Goal: Task Accomplishment & Management: Manage account settings

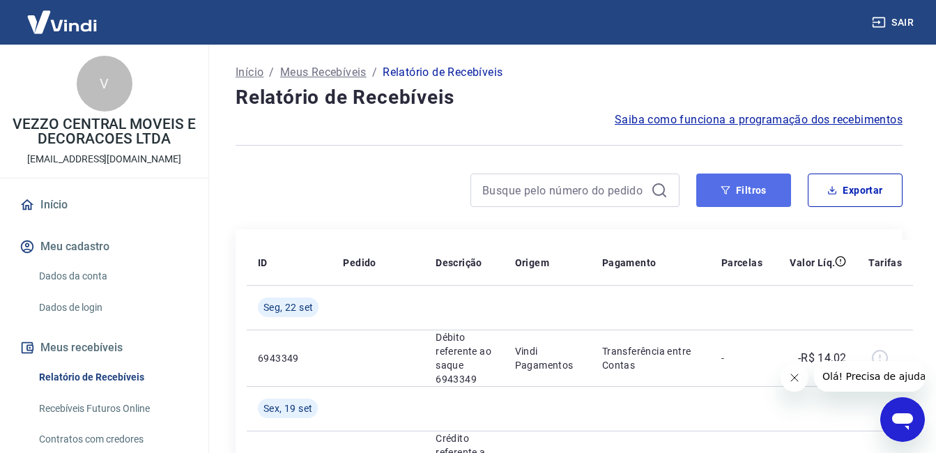
click at [755, 187] on button "Filtros" at bounding box center [743, 190] width 95 height 33
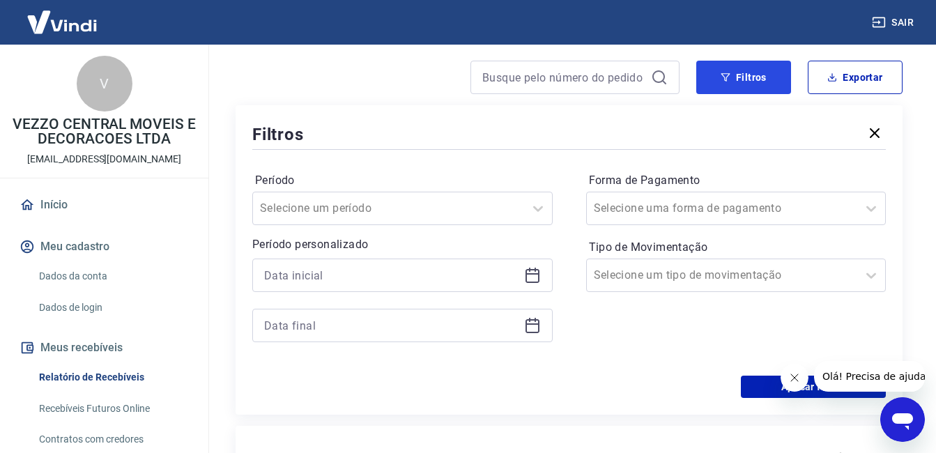
scroll to position [139, 0]
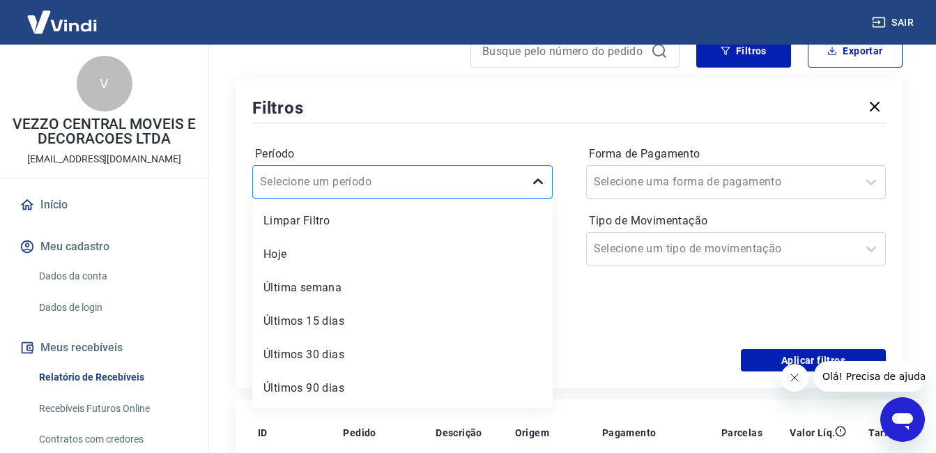
click at [539, 183] on icon at bounding box center [538, 182] width 17 height 17
click at [424, 383] on div "Últimos 90 dias" at bounding box center [402, 388] width 300 height 28
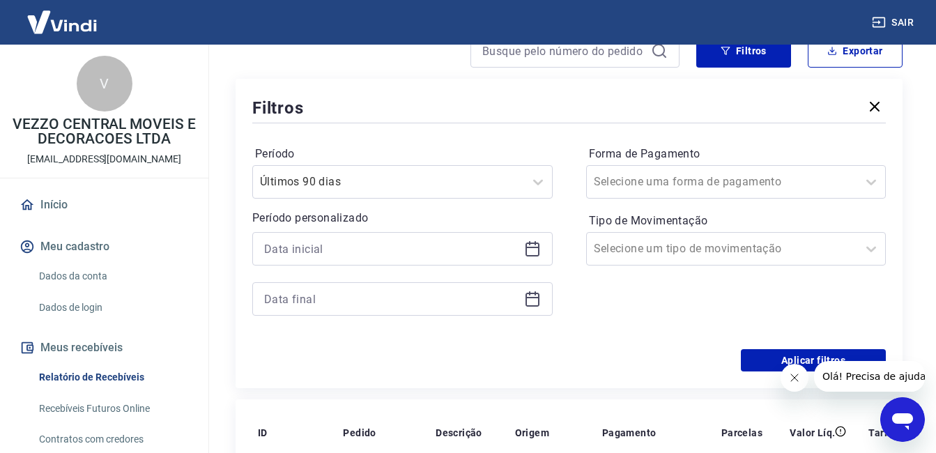
click at [530, 250] on icon at bounding box center [532, 248] width 17 height 17
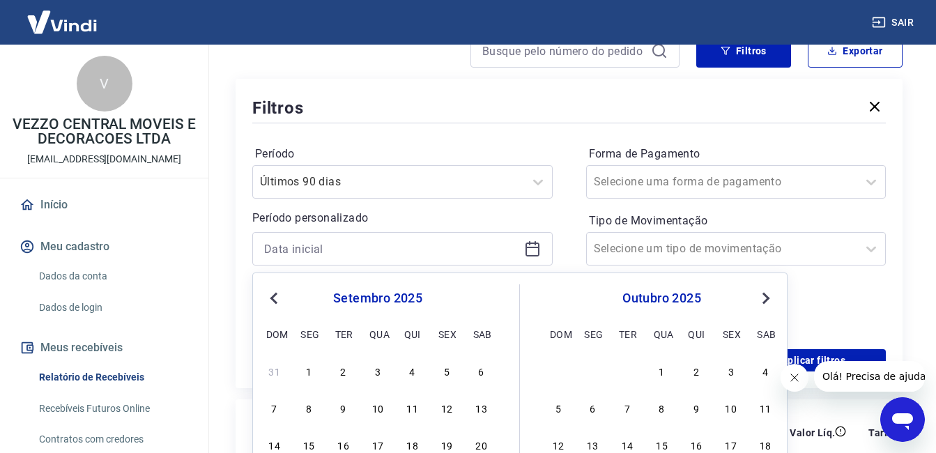
drag, startPoint x: 312, startPoint y: 367, endPoint x: 335, endPoint y: 355, distance: 26.5
click at [311, 367] on div "1" at bounding box center [308, 370] width 17 height 17
type input "[DATE]"
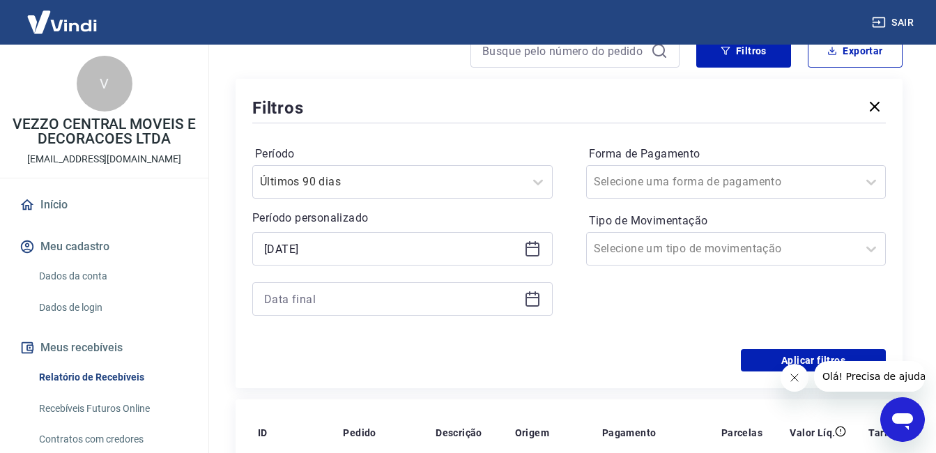
click at [536, 298] on icon at bounding box center [532, 297] width 14 height 1
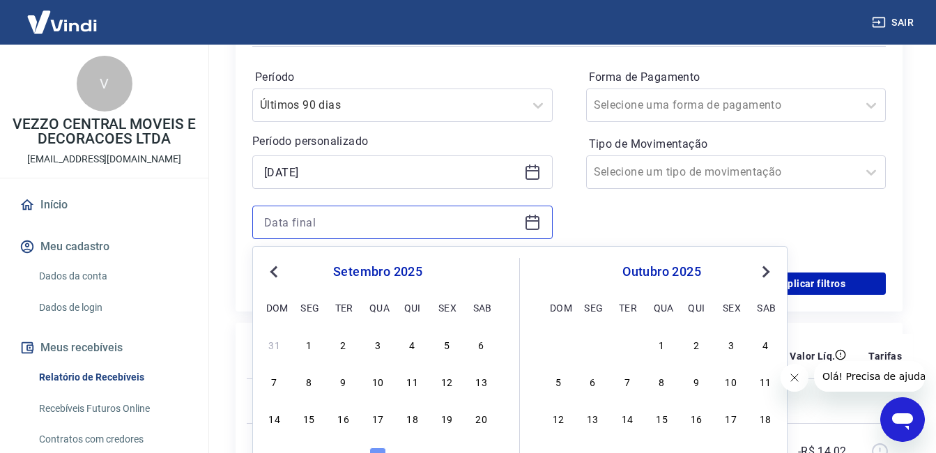
scroll to position [418, 0]
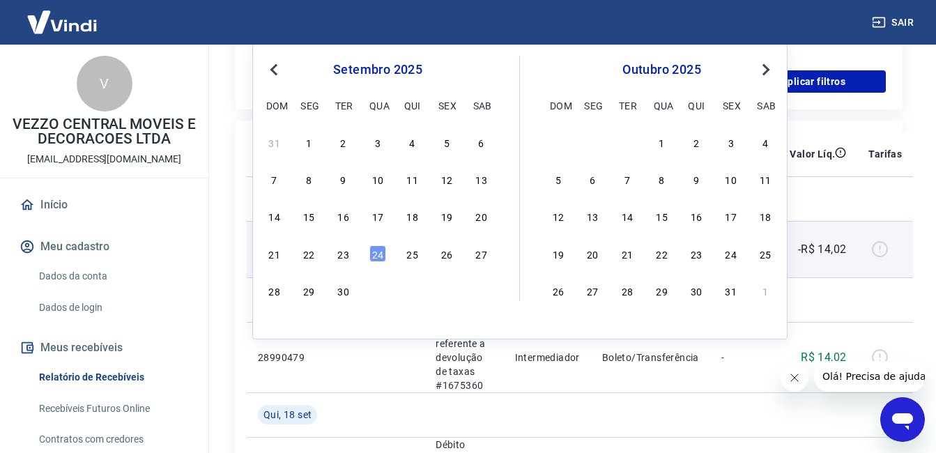
drag, startPoint x: 378, startPoint y: 252, endPoint x: 392, endPoint y: 254, distance: 14.8
click at [377, 252] on div "24" at bounding box center [377, 253] width 17 height 17
type input "[DATE]"
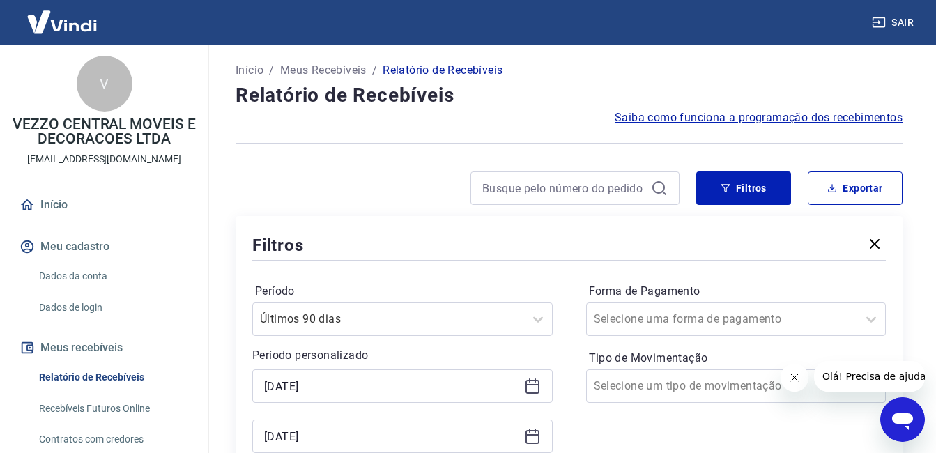
scroll to position [0, 0]
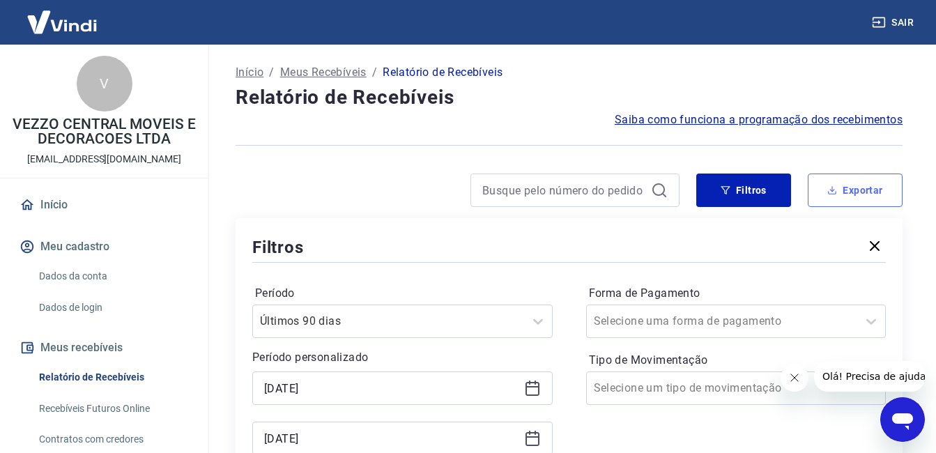
click at [877, 189] on button "Exportar" at bounding box center [855, 190] width 95 height 33
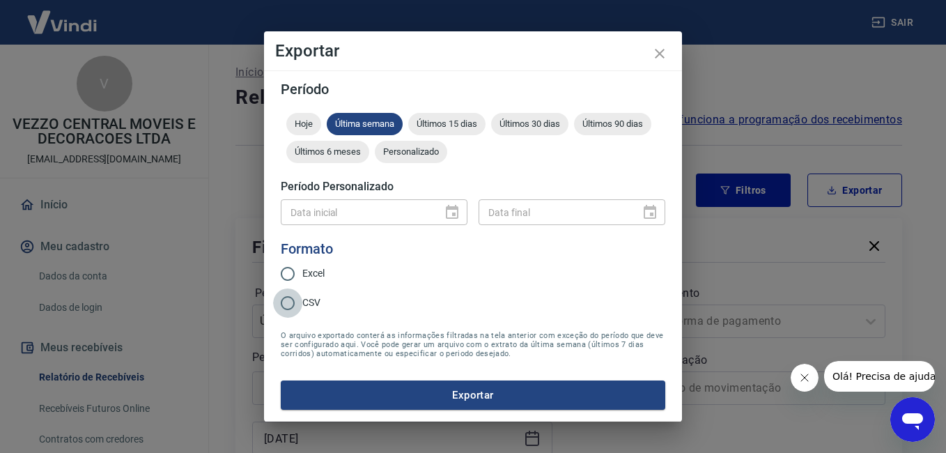
click at [286, 300] on input "CSV" at bounding box center [287, 303] width 29 height 29
radio input "true"
click at [452, 217] on div "Data inicial" at bounding box center [374, 212] width 187 height 26
click at [290, 276] on input "Excel" at bounding box center [287, 273] width 29 height 29
radio input "true"
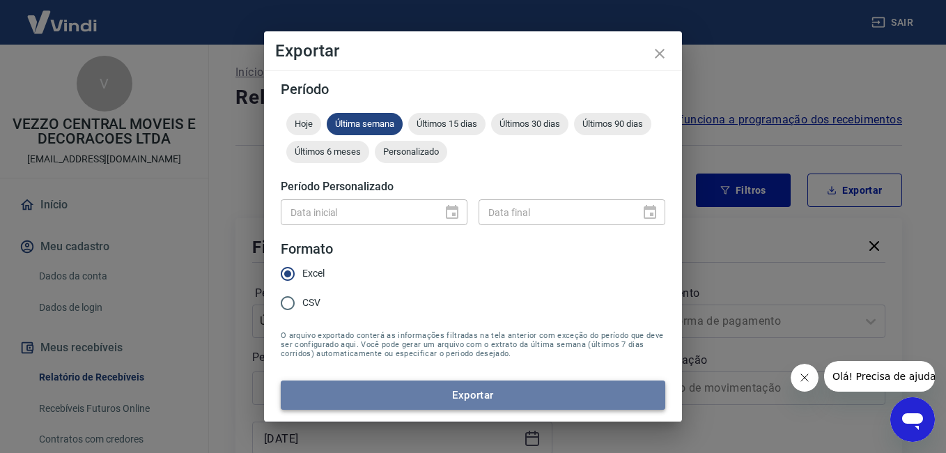
click at [484, 392] on button "Exportar" at bounding box center [473, 395] width 385 height 29
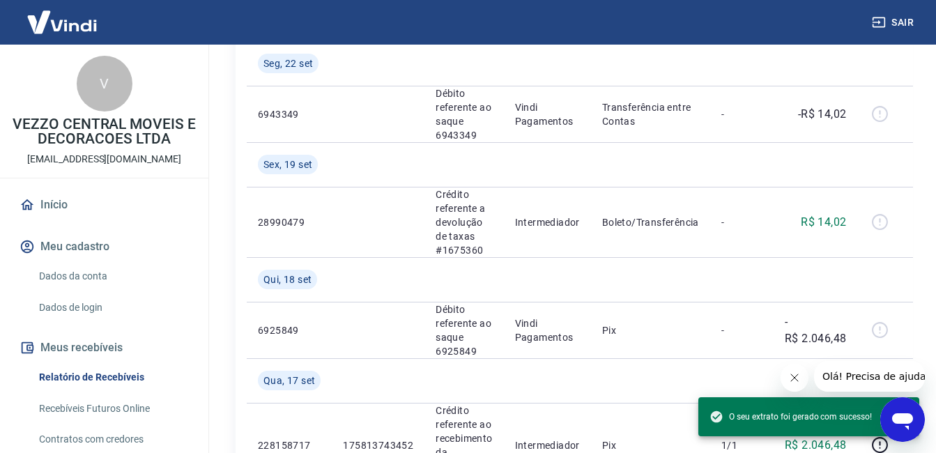
scroll to position [348, 0]
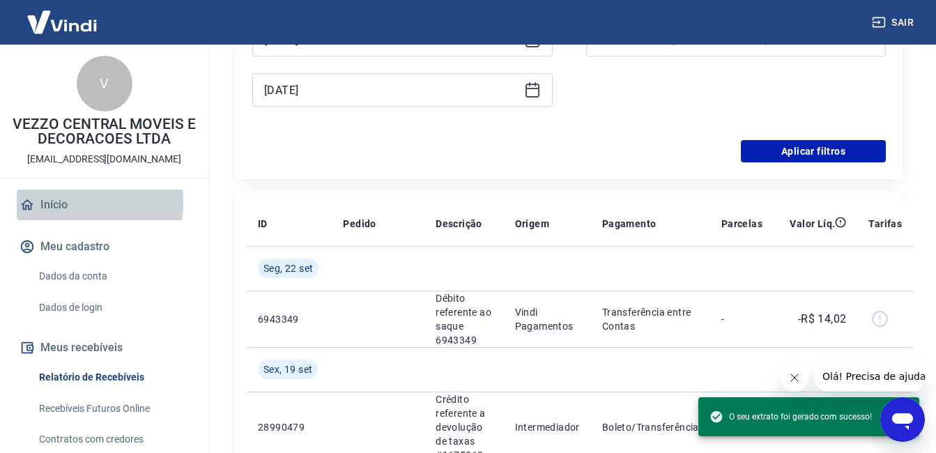
click at [46, 203] on link "Início" at bounding box center [104, 205] width 175 height 31
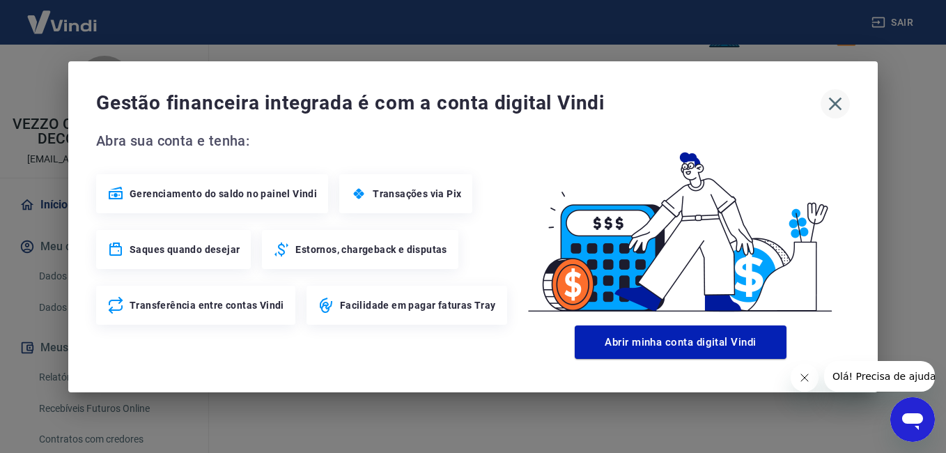
click at [830, 100] on icon "button" at bounding box center [835, 104] width 22 height 22
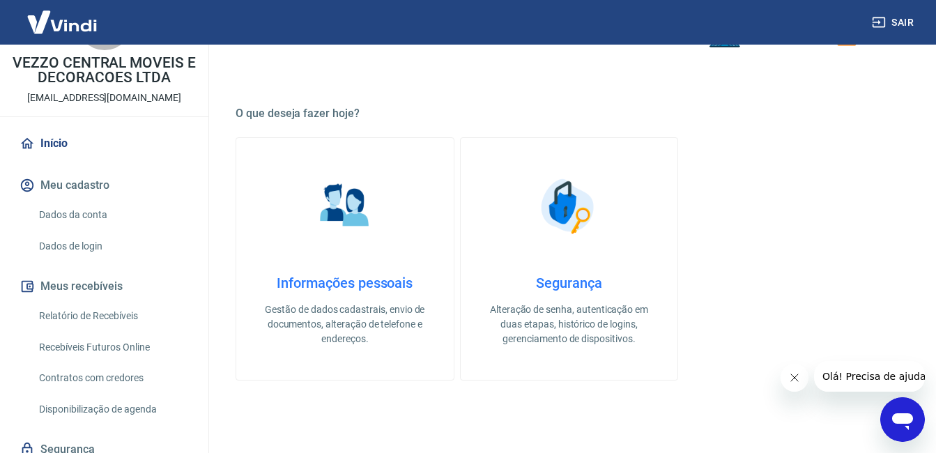
scroll to position [115, 0]
